Goal: Navigation & Orientation: Find specific page/section

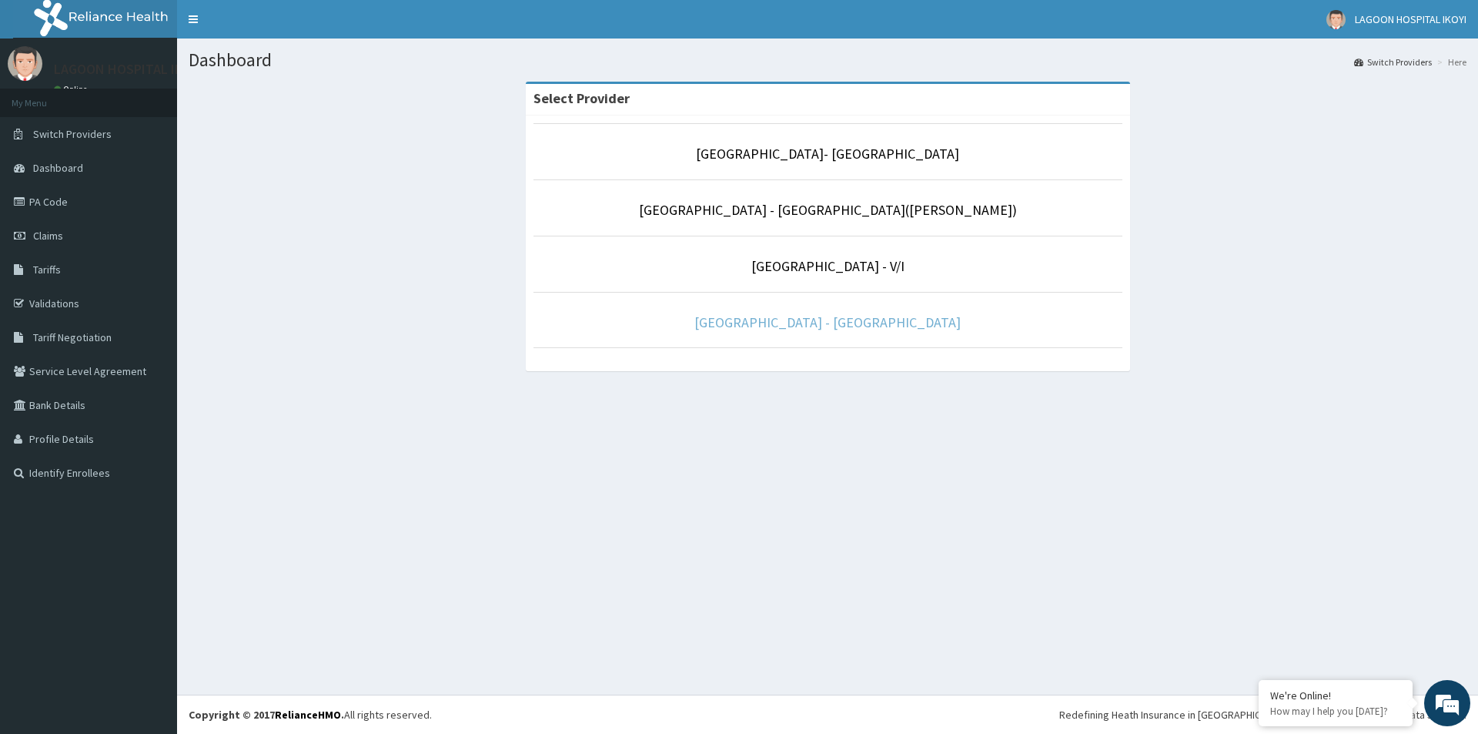
click at [885, 328] on link "[GEOGRAPHIC_DATA] - [GEOGRAPHIC_DATA]" at bounding box center [827, 322] width 266 height 18
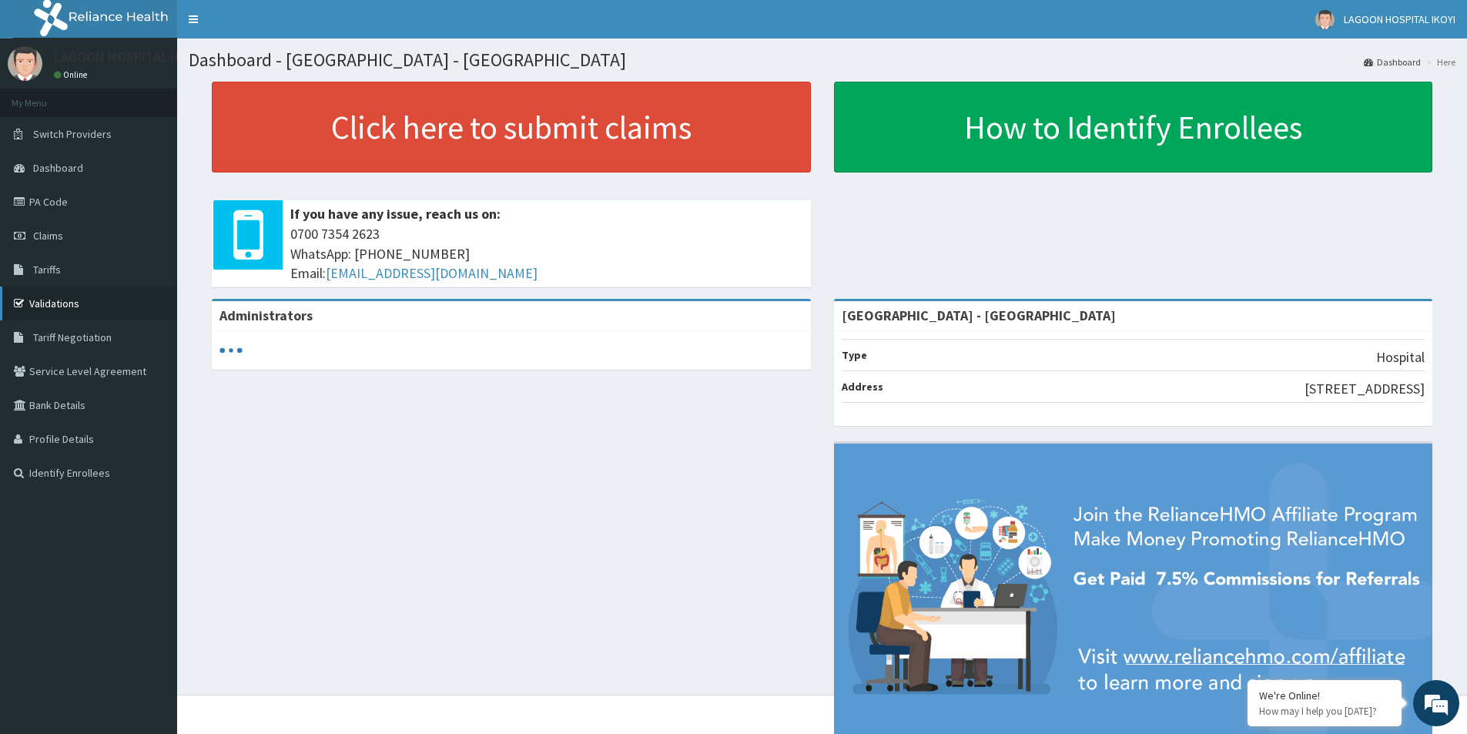
click at [75, 303] on link "Validations" at bounding box center [88, 303] width 177 height 34
